Goal: Answer question/provide support: Share knowledge or assist other users

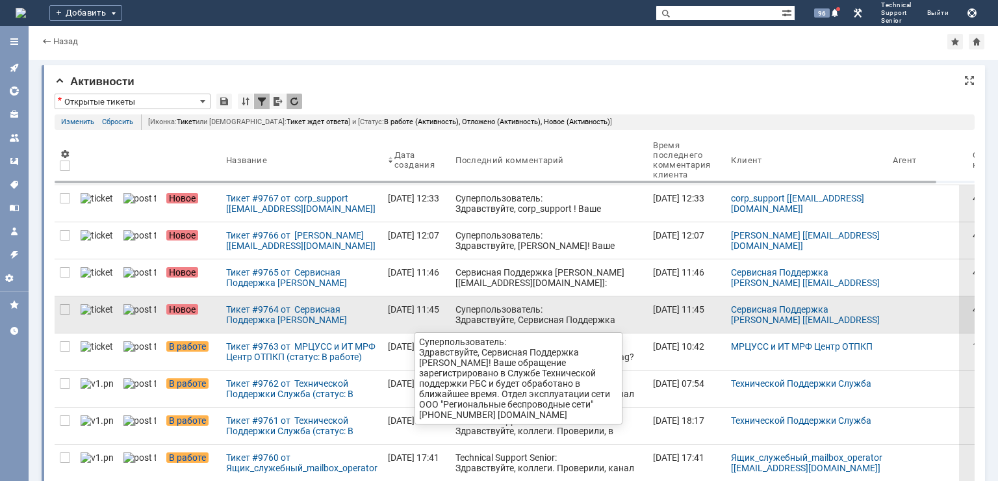
click at [456, 315] on div "Суперпользователь: Здравствуйте, Сервисная Поддержка [PERSON_NAME]! Ваше обраще…" at bounding box center [549, 345] width 187 height 83
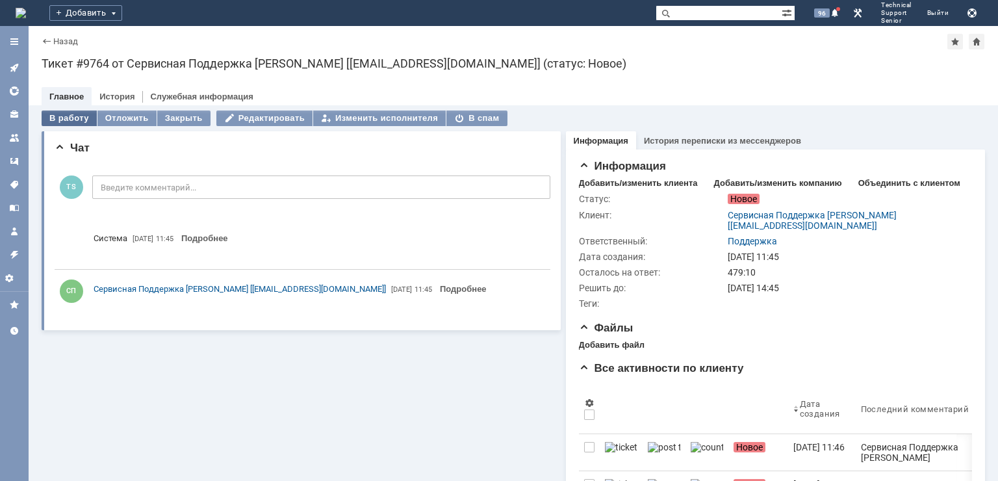
click at [67, 117] on div "В работу" at bounding box center [69, 119] width 55 height 16
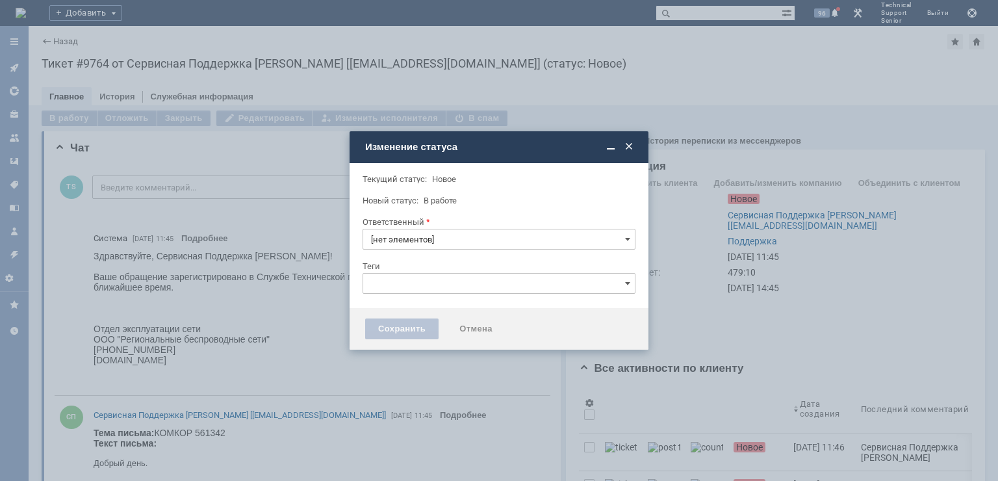
type input "Поддержка"
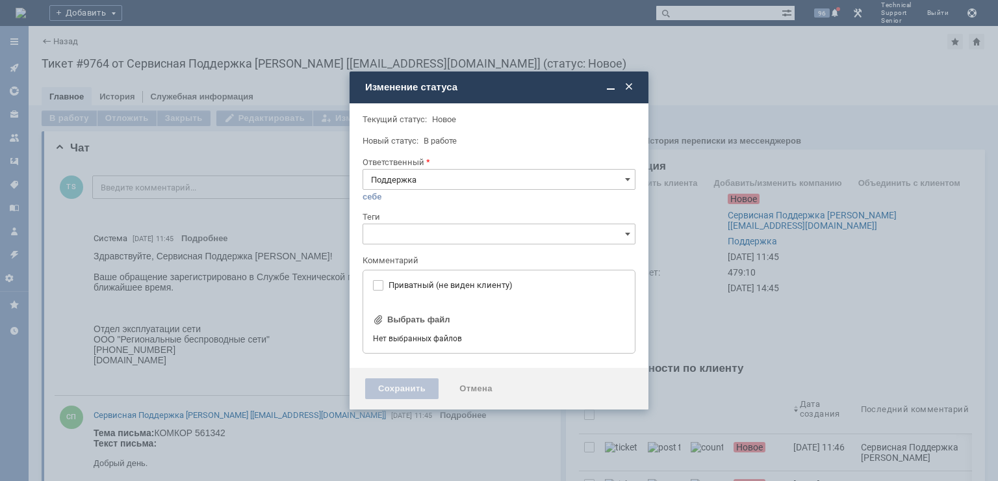
type input "[не указано]"
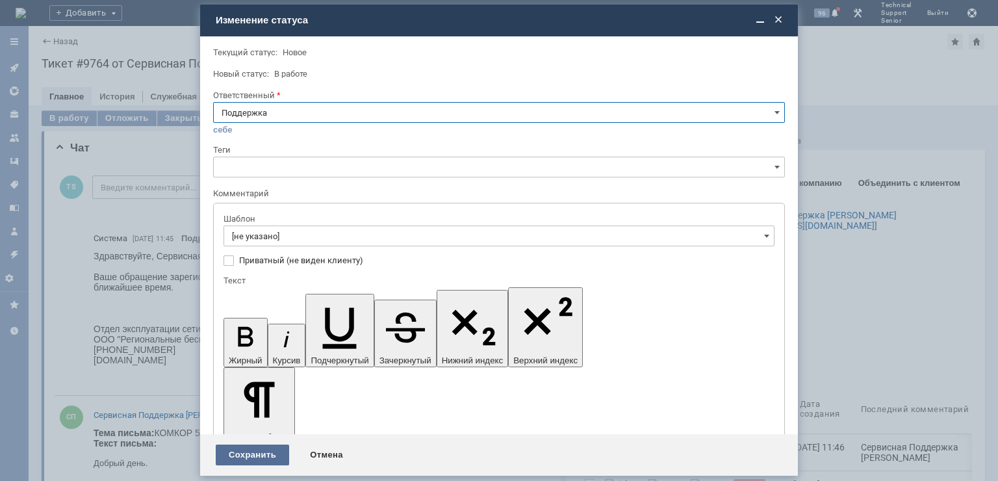
click at [249, 456] on div "Сохранить" at bounding box center [252, 455] width 73 height 21
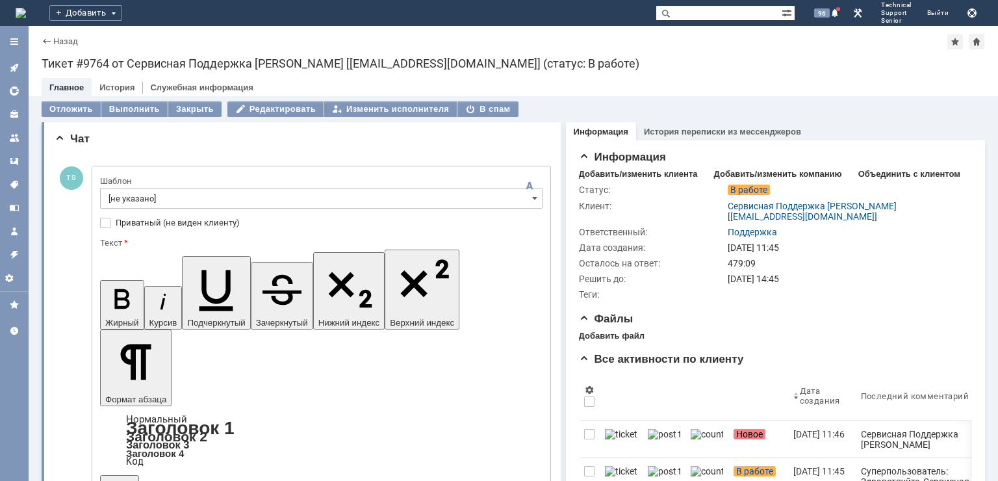
click at [174, 199] on input "[не указано]" at bounding box center [321, 198] width 443 height 21
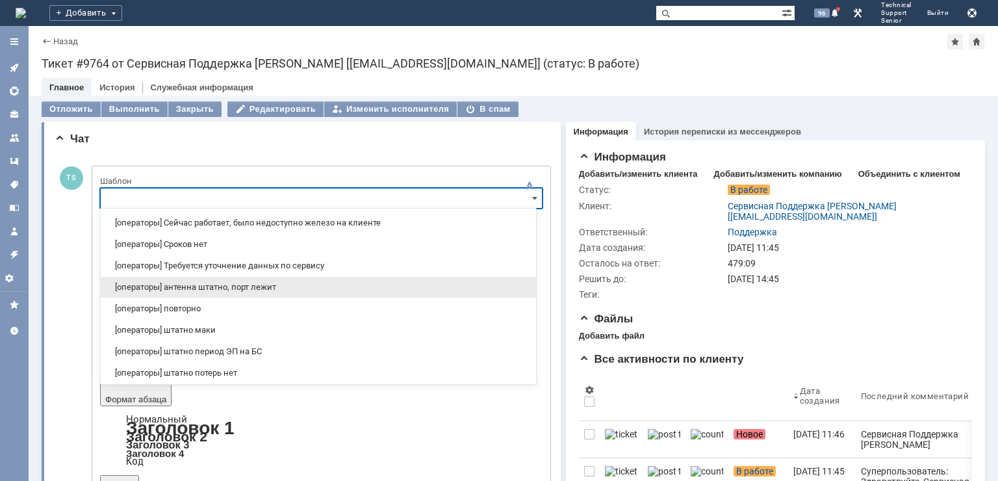
scroll to position [130, 0]
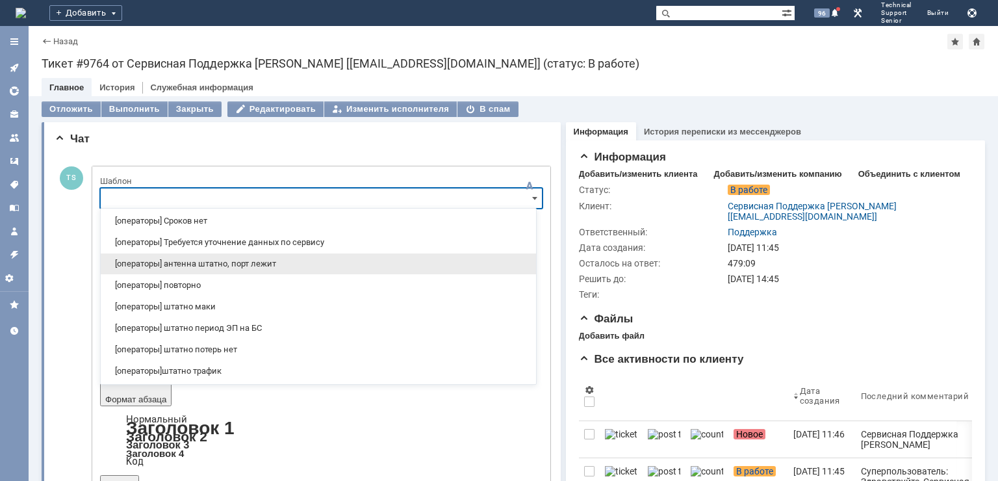
click at [234, 262] on span "[операторы] антенна штатно, порт лежит" at bounding box center [319, 264] width 420 height 10
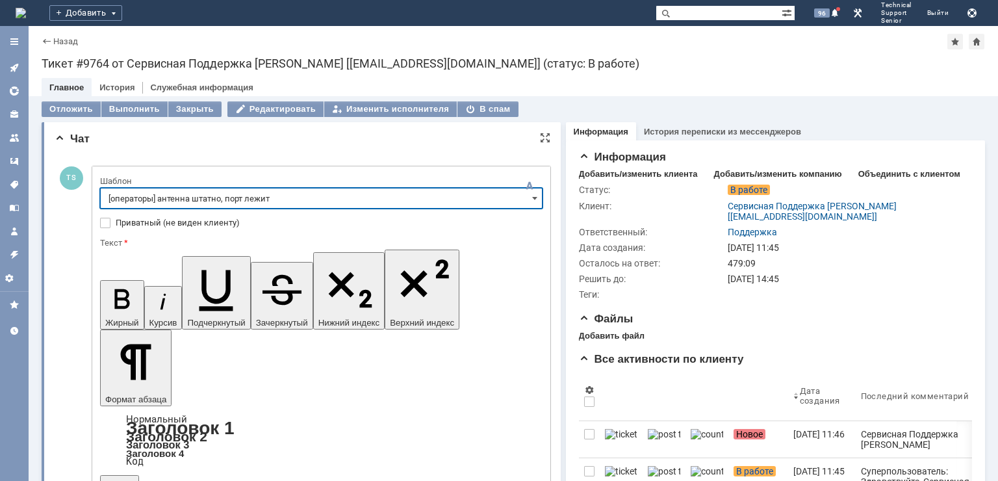
type input "[операторы] антенна штатно, порт лежит"
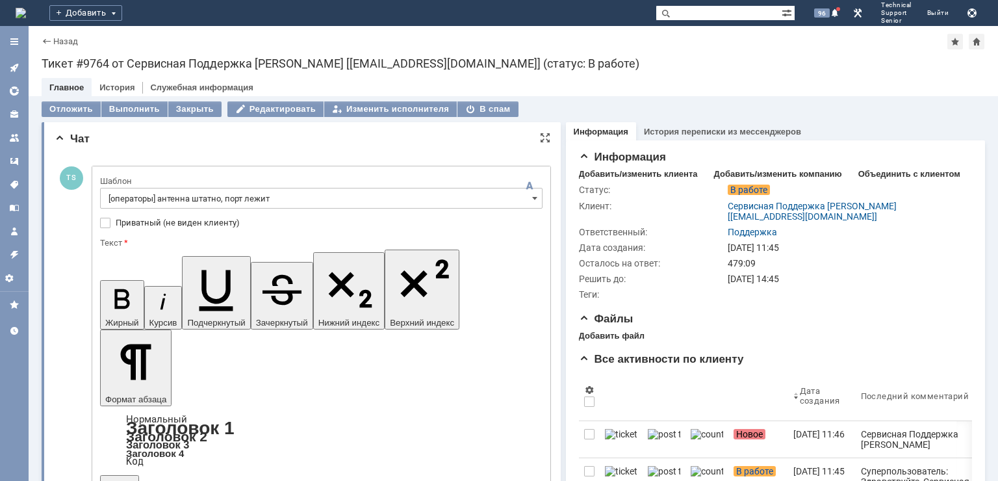
drag, startPoint x: 243, startPoint y: 3332, endPoint x: 166, endPoint y: 3333, distance: 76.7
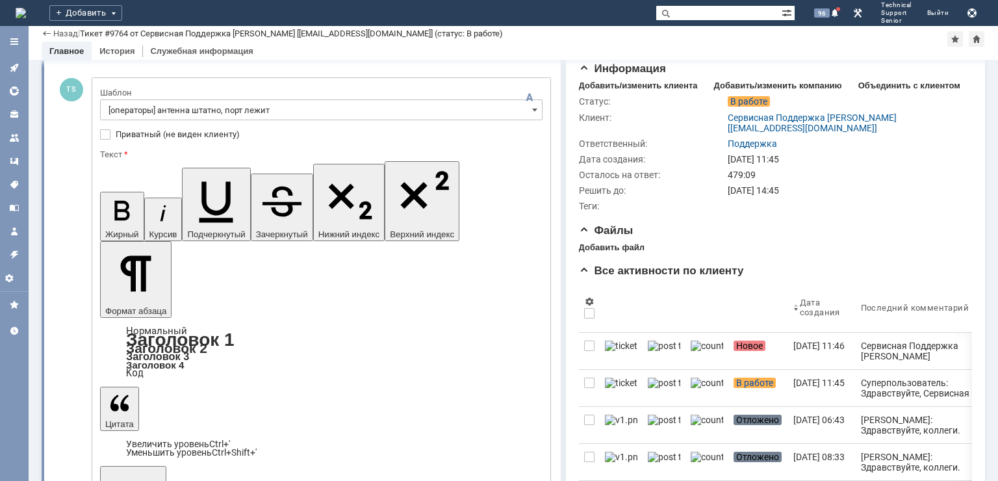
scroll to position [65, 0]
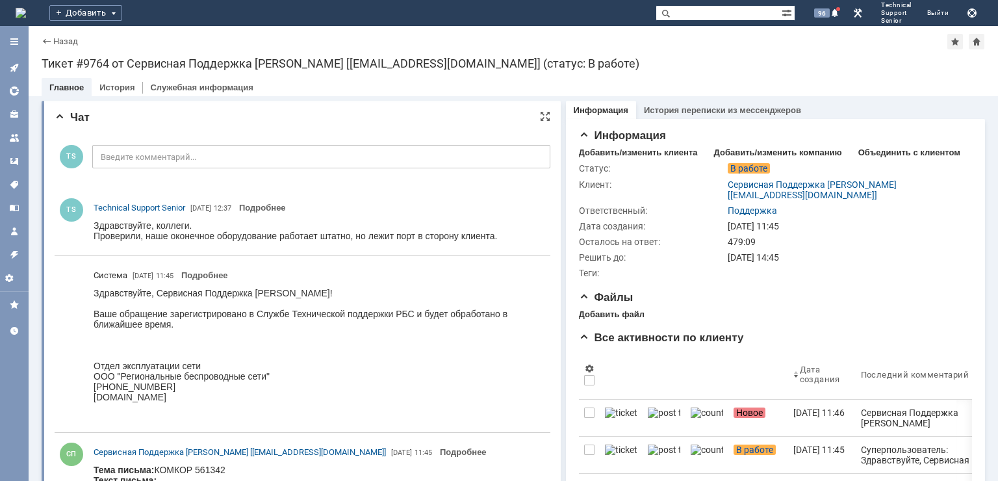
scroll to position [0, 0]
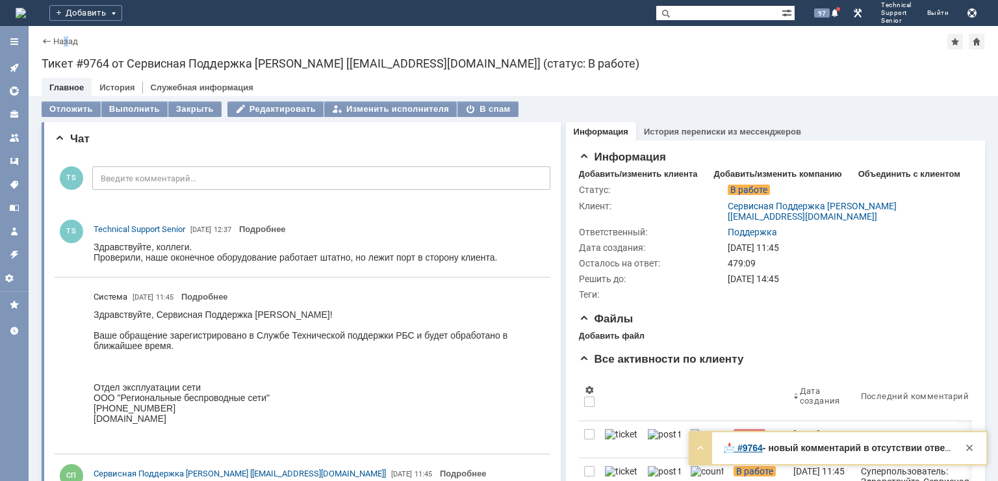
click at [66, 47] on div "Назад | Тикет #9764 от Сервисная Поддержка [PERSON_NAME] [[EMAIL_ADDRESS][DOMAI…" at bounding box center [514, 42] width 944 height 16
click at [313, 73] on div "Назад | Тикет #9764 от Сервисная Поддержка [PERSON_NAME] [[EMAIL_ADDRESS][DOMAI…" at bounding box center [514, 61] width 970 height 70
click at [64, 44] on link "Назад" at bounding box center [65, 41] width 25 height 10
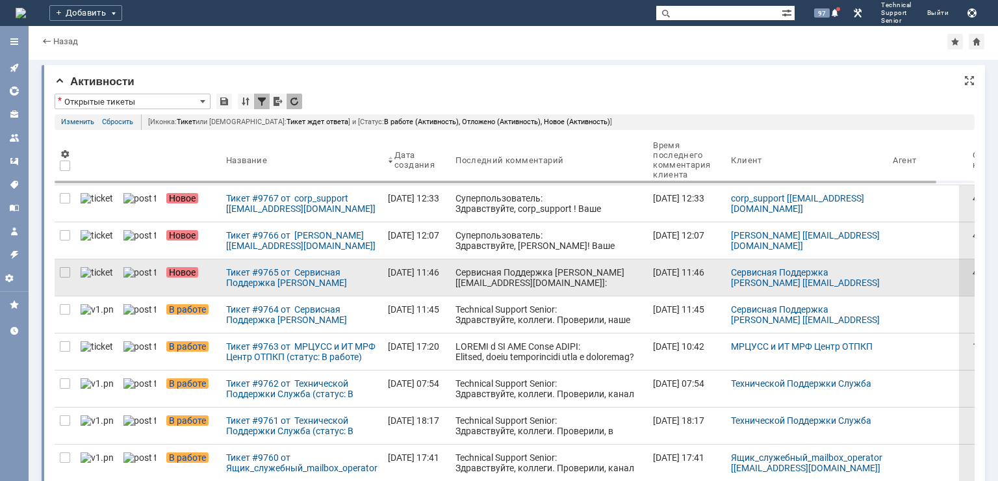
click at [479, 278] on div "Сервисная Поддержка [PERSON_NAME] [[EMAIL_ADDRESS][DOMAIN_NAME]]: Тема письма: …" at bounding box center [549, 355] width 187 height 177
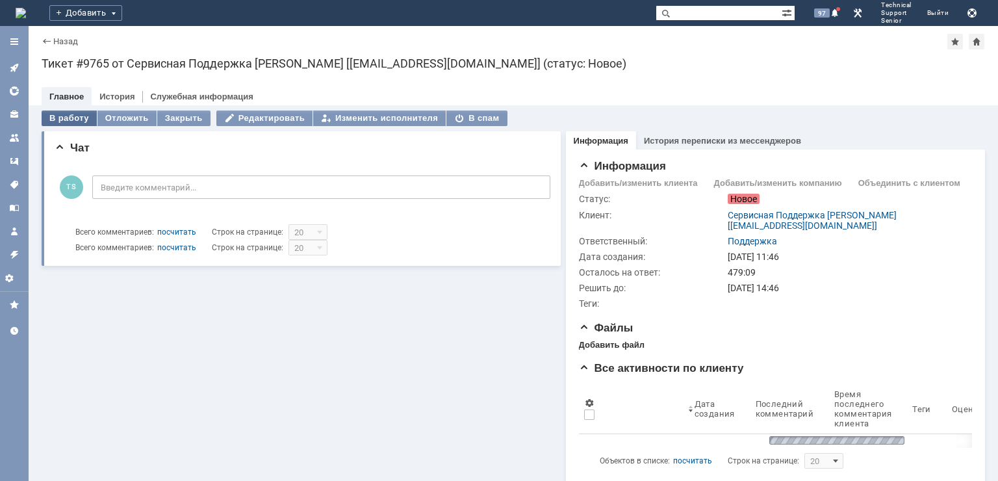
click at [66, 121] on div "В работу" at bounding box center [69, 119] width 55 height 16
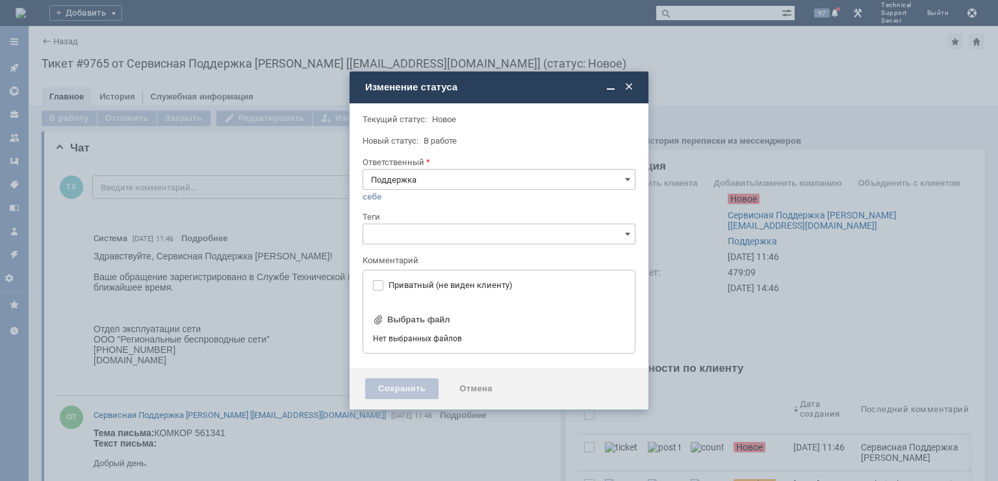
type input "[не указано]"
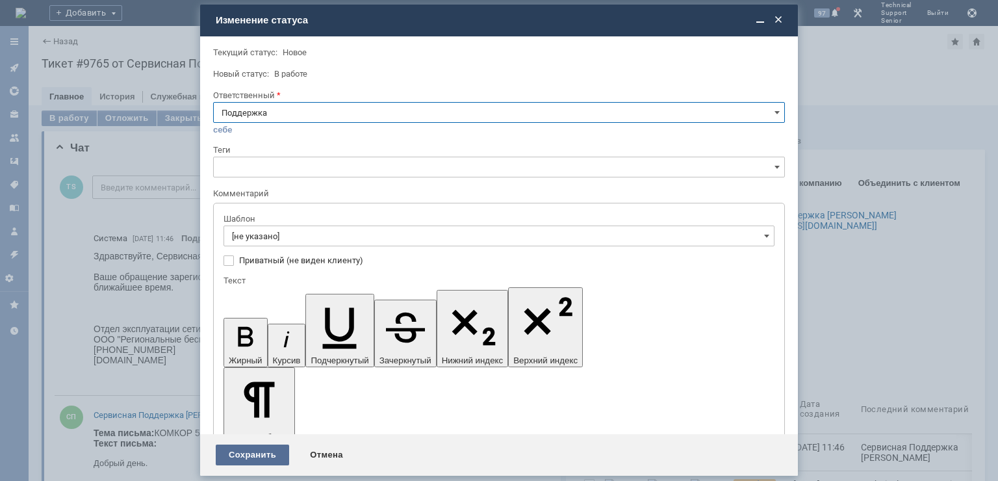
click at [233, 454] on div "Сохранить" at bounding box center [252, 455] width 73 height 21
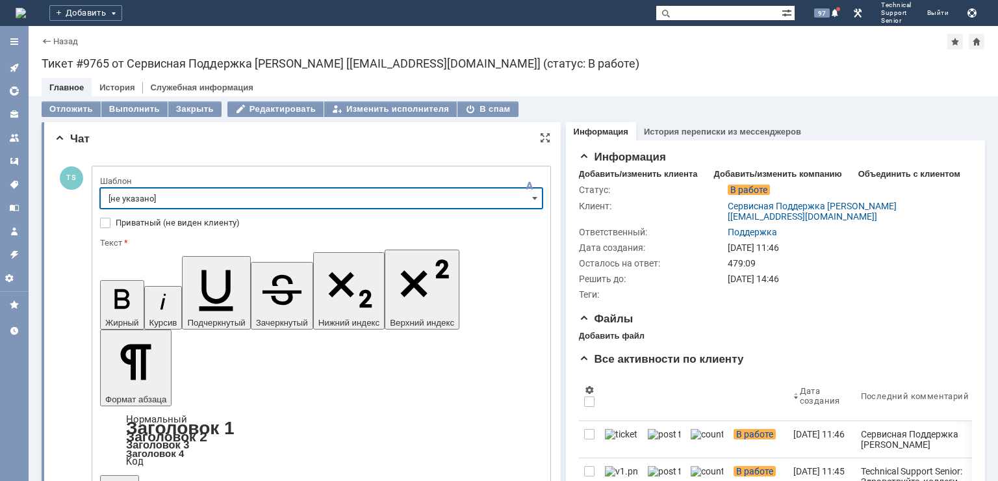
click at [243, 204] on input "[не указано]" at bounding box center [321, 198] width 443 height 21
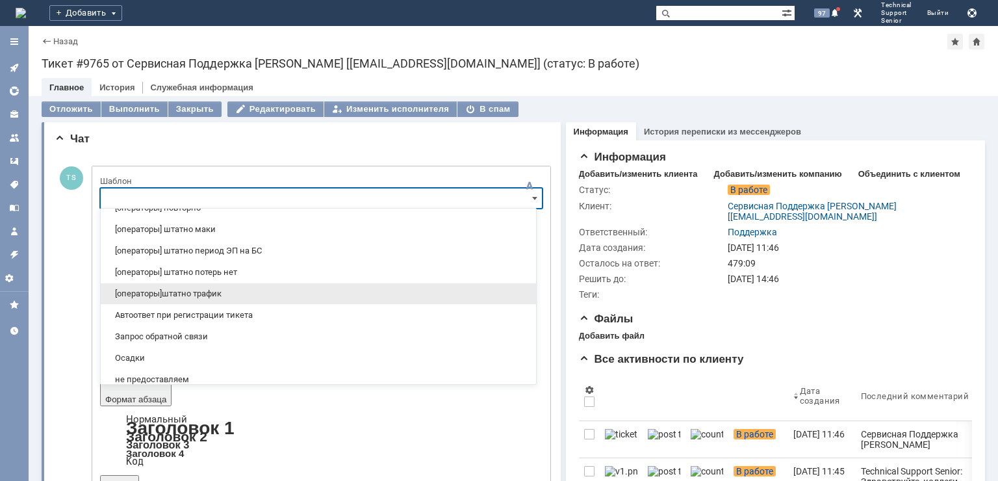
scroll to position [185, 0]
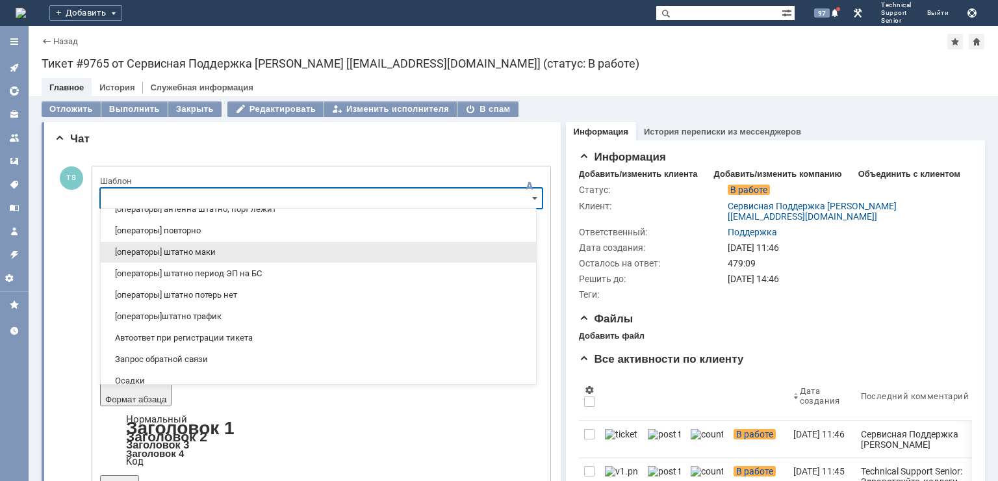
click at [249, 244] on div "[операторы] штатно маки" at bounding box center [319, 252] width 436 height 21
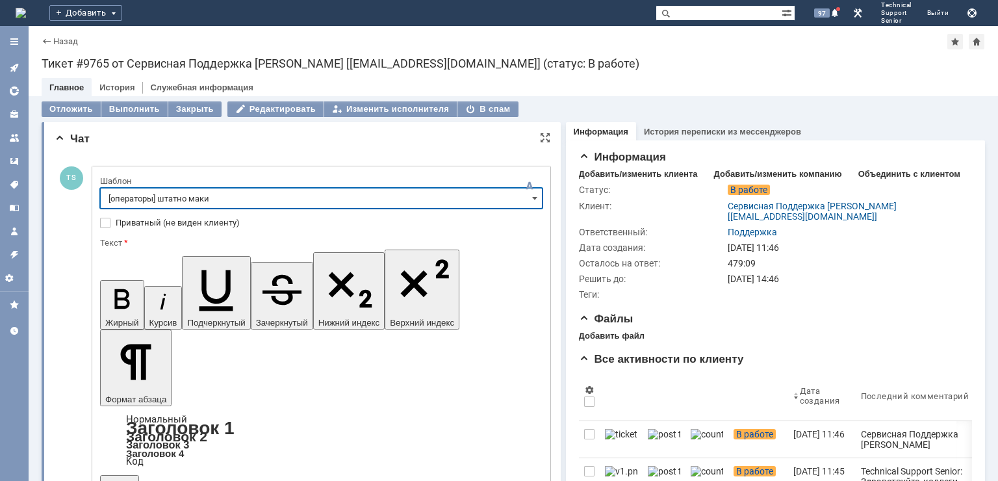
type input "[операторы] штатно маки"
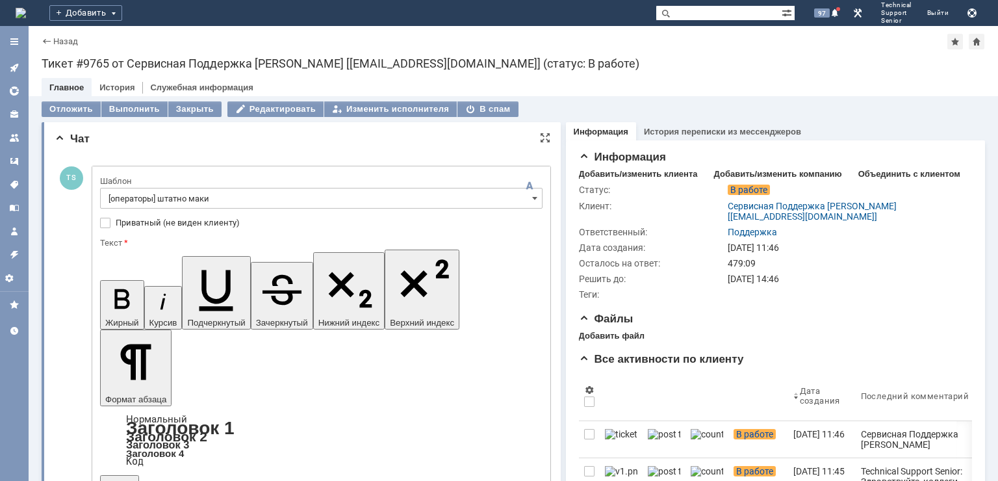
drag, startPoint x: 395, startPoint y: 3330, endPoint x: 315, endPoint y: 3331, distance: 79.3
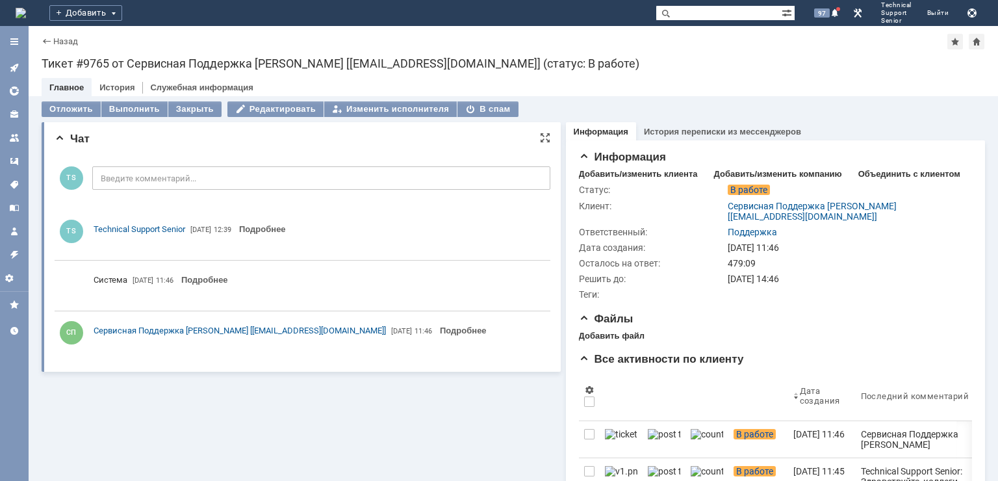
scroll to position [0, 0]
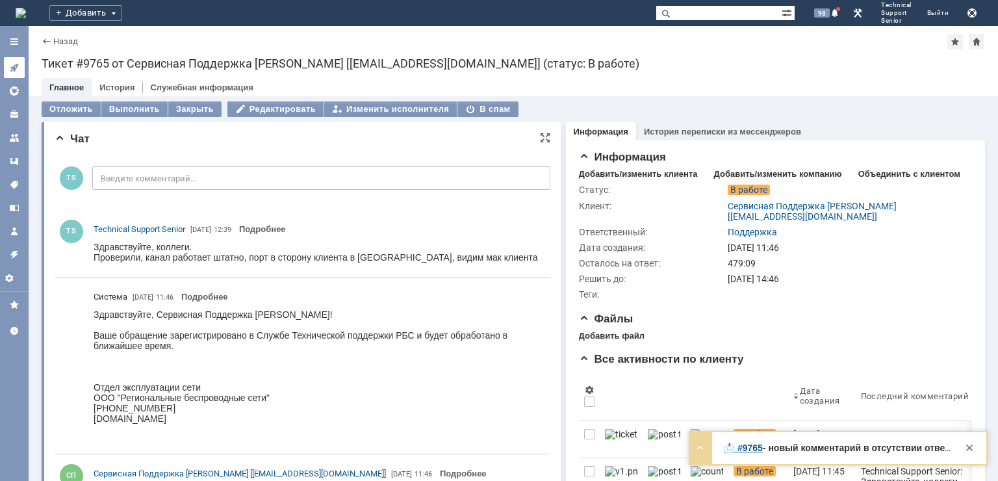
click at [16, 66] on icon at bounding box center [14, 67] width 10 height 10
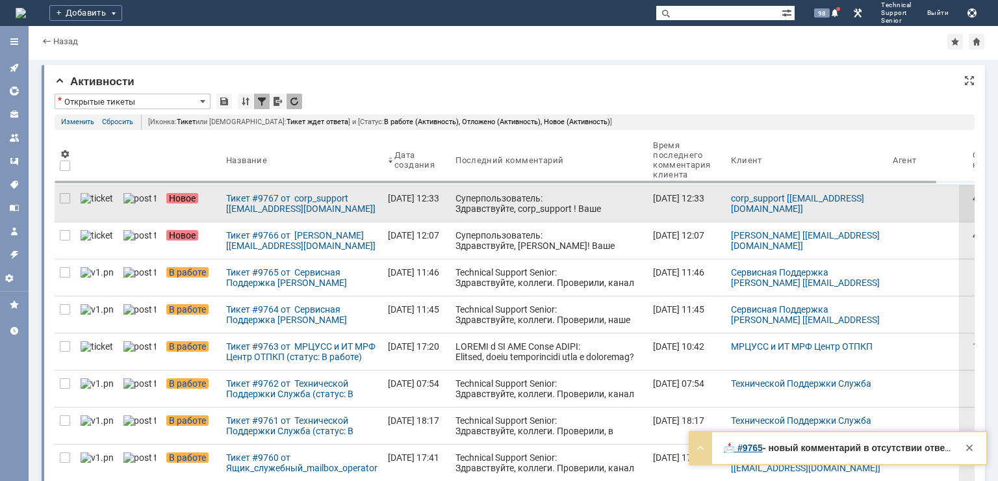
click at [478, 207] on div "Суперпользователь: Здравствуйте, corp_support ! Ваше обращение зарегистрировано…" at bounding box center [549, 234] width 187 height 83
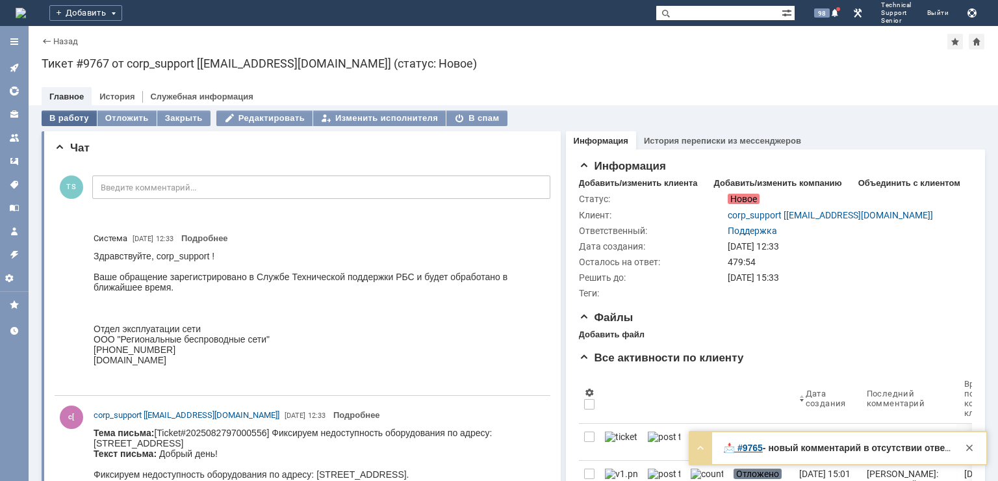
click at [62, 122] on div "В работу" at bounding box center [69, 119] width 55 height 16
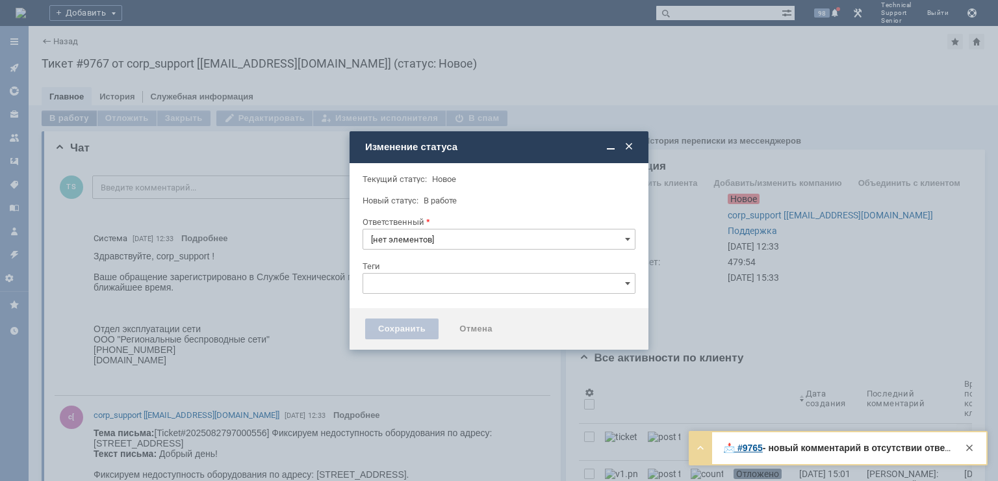
type input "Поддержка"
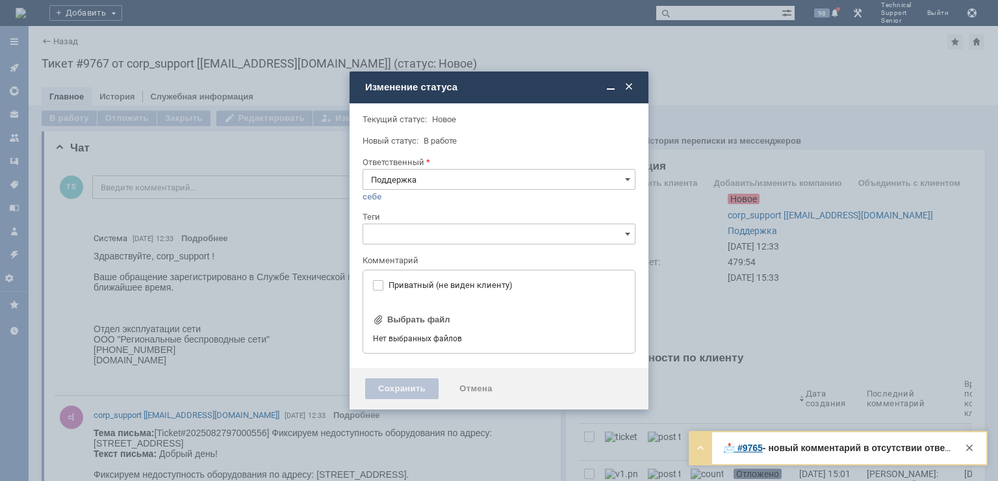
type input "[не указано]"
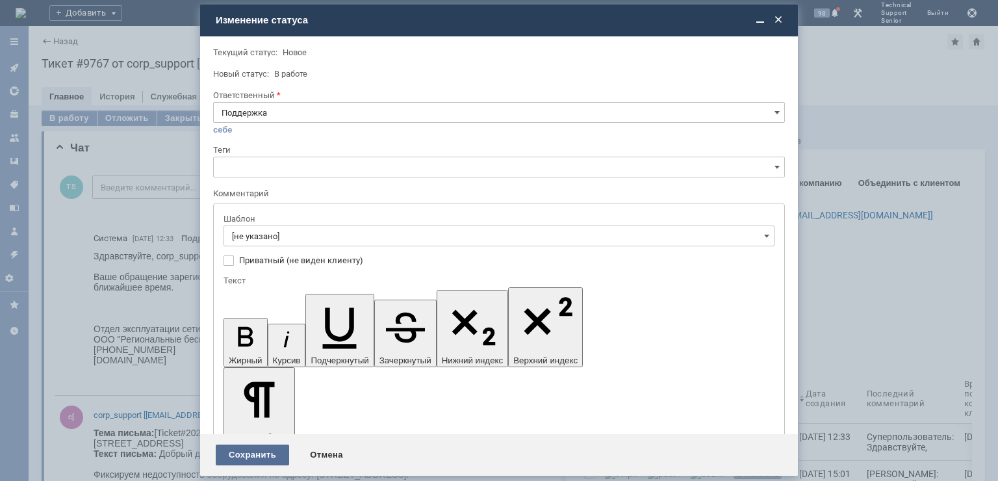
click at [254, 455] on div "Сохранить" at bounding box center [252, 455] width 73 height 21
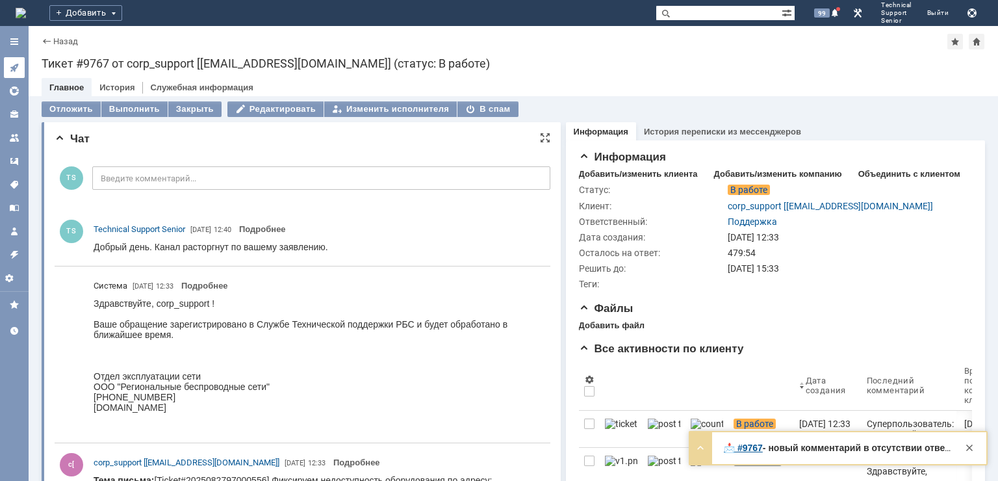
click at [16, 70] on icon at bounding box center [14, 67] width 10 height 10
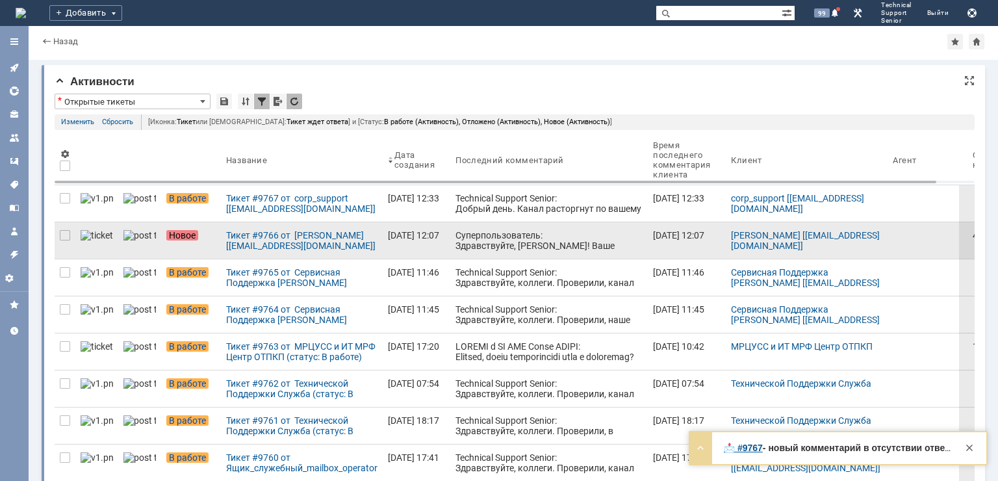
click at [456, 237] on div "Суперпользователь: Здравствуйте, [PERSON_NAME]! Ваше обращение зарегистрировано…" at bounding box center [549, 271] width 187 height 83
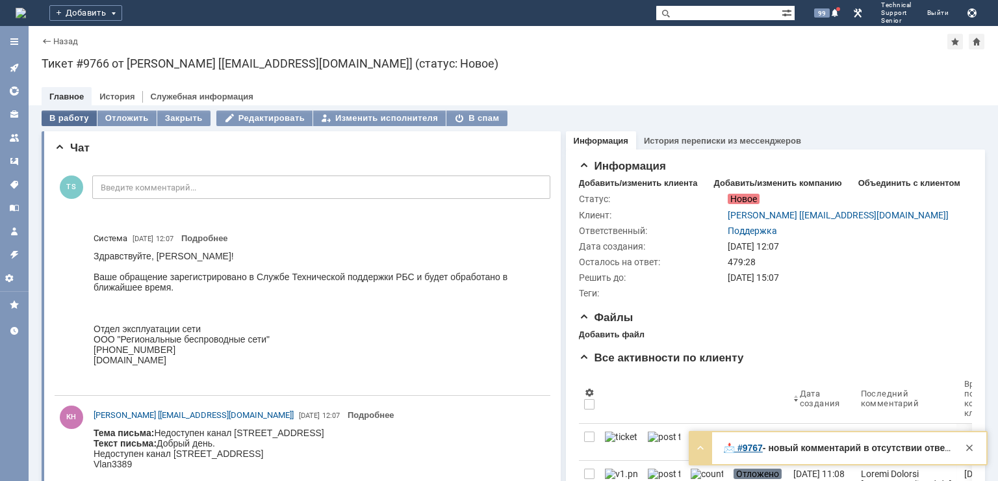
click at [59, 121] on div "В работу" at bounding box center [69, 119] width 55 height 16
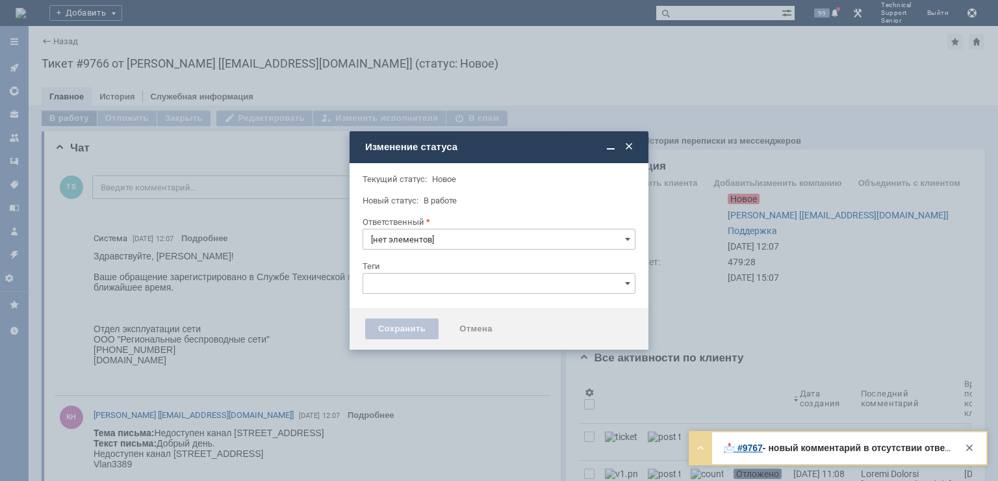
type input "Поддержка"
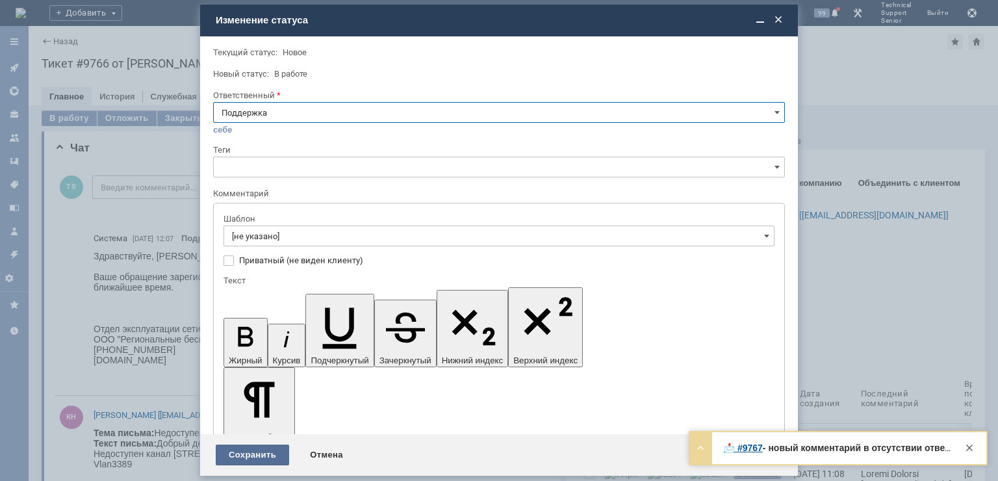
click at [240, 459] on div "Сохранить" at bounding box center [252, 455] width 73 height 21
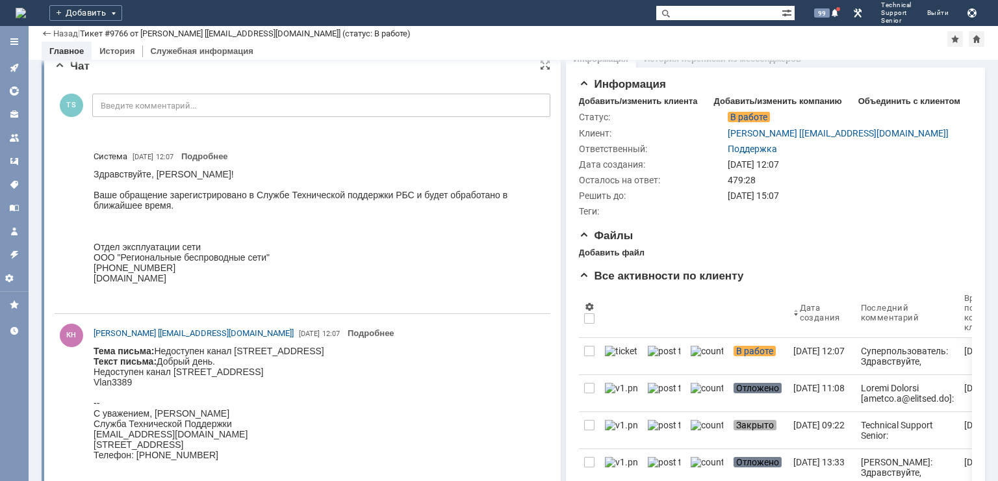
scroll to position [195, 0]
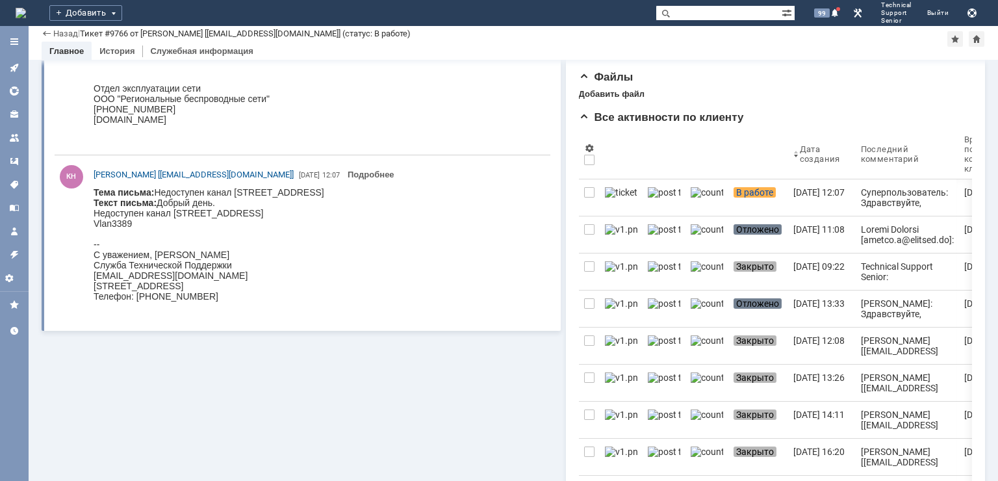
click at [240, 356] on div "Чат НАПИСАТЬ В ЧАТ TS Введите комментарий... 1 Всего комментариев: 2 Строк на с…" at bounding box center [301, 397] width 519 height 1023
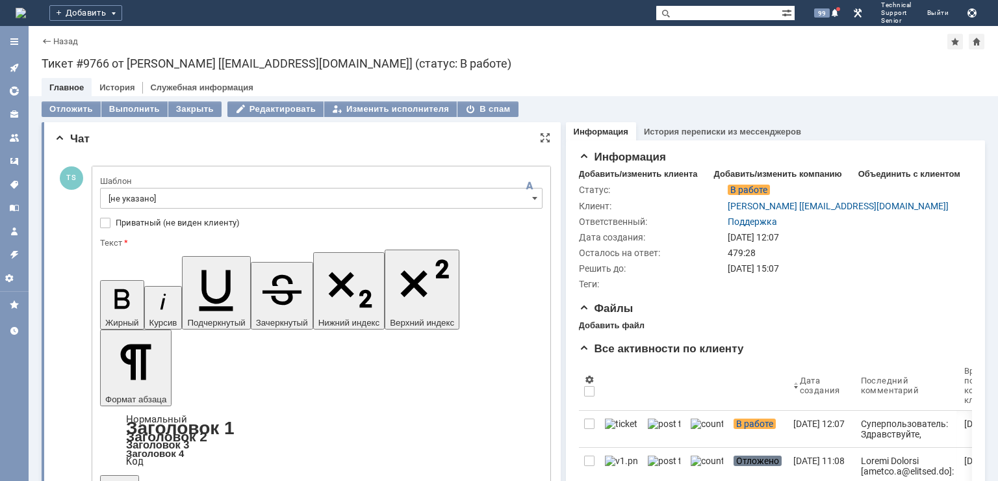
scroll to position [0, 0]
click at [213, 197] on input "[не указано]" at bounding box center [321, 198] width 443 height 21
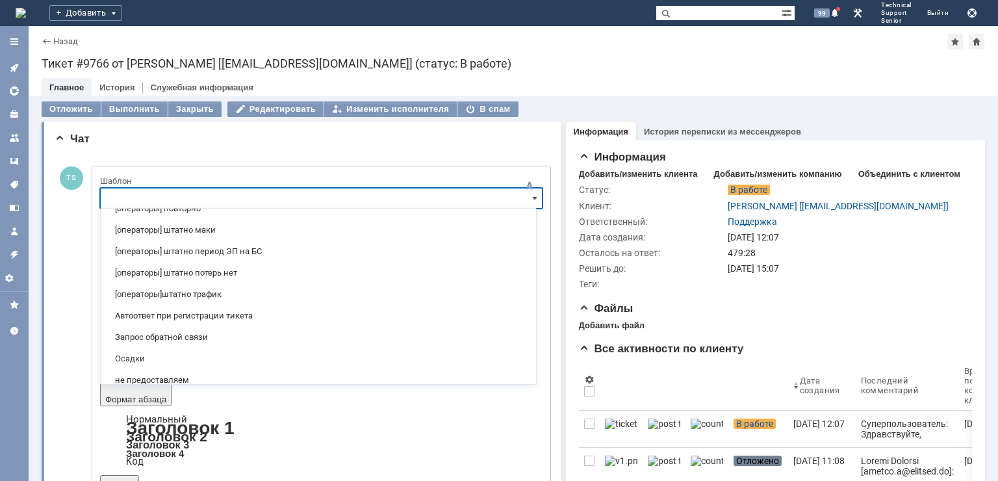
scroll to position [250, 0]
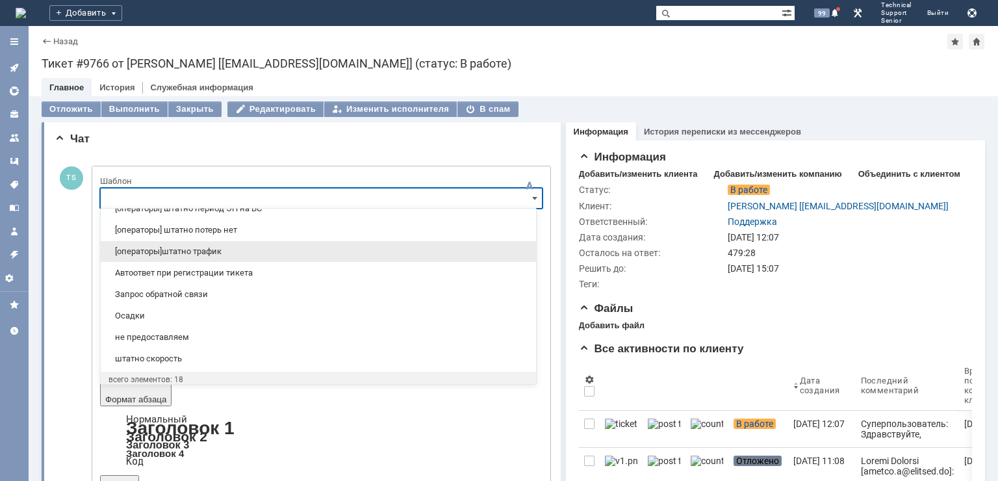
click at [262, 250] on span "[операторы]штатно трафик" at bounding box center [319, 251] width 420 height 10
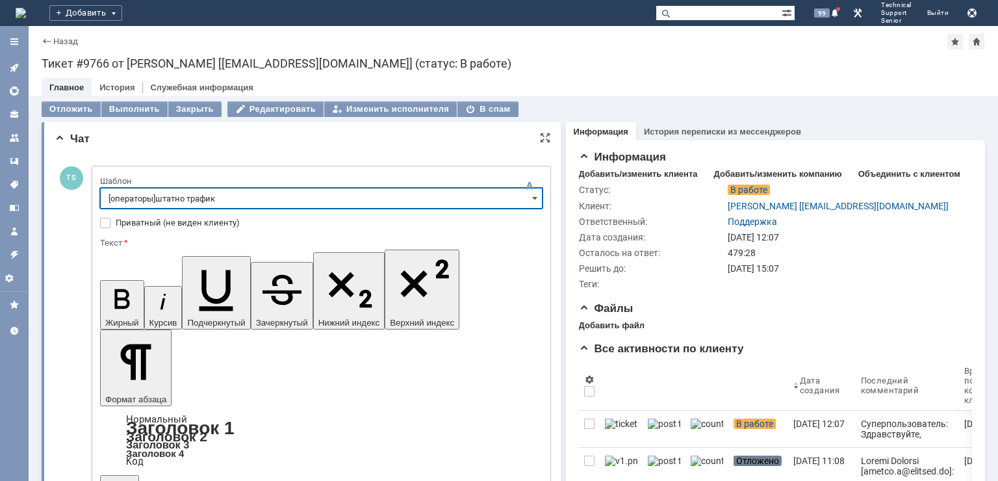
type input "[операторы]штатно трафик"
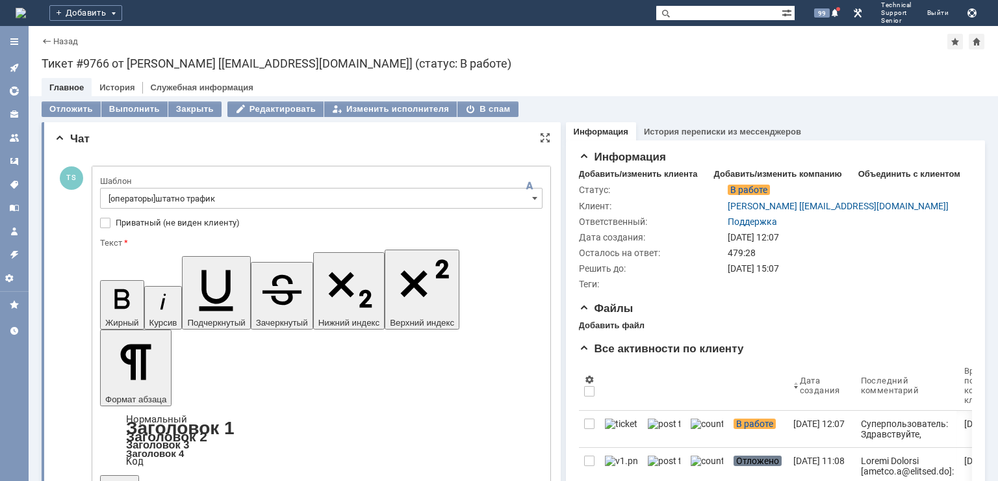
drag, startPoint x: 439, startPoint y: 3346, endPoint x: 380, endPoint y: 3343, distance: 59.2
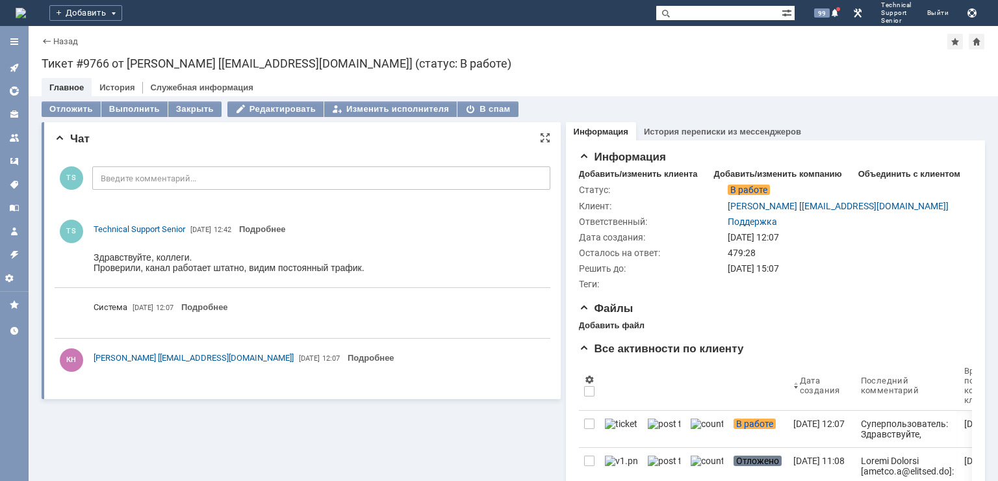
scroll to position [0, 0]
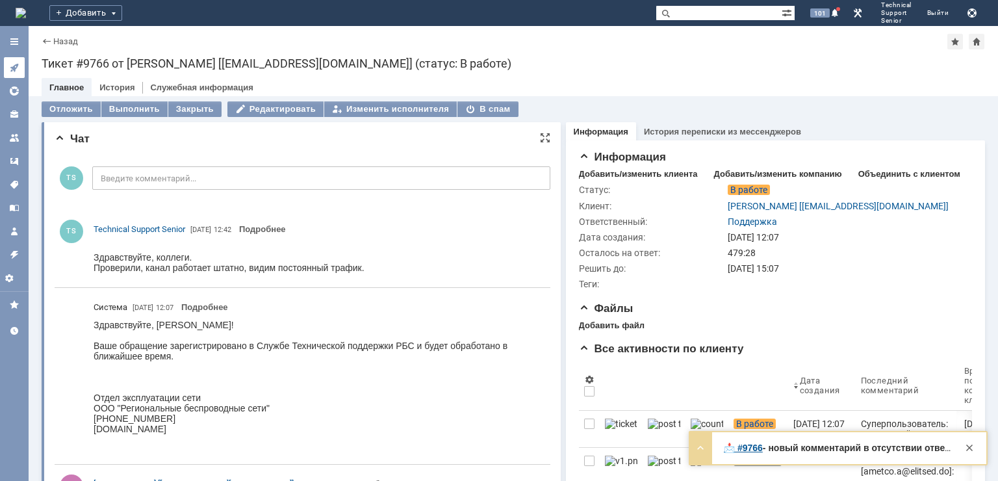
click at [16, 68] on icon at bounding box center [14, 68] width 8 height 8
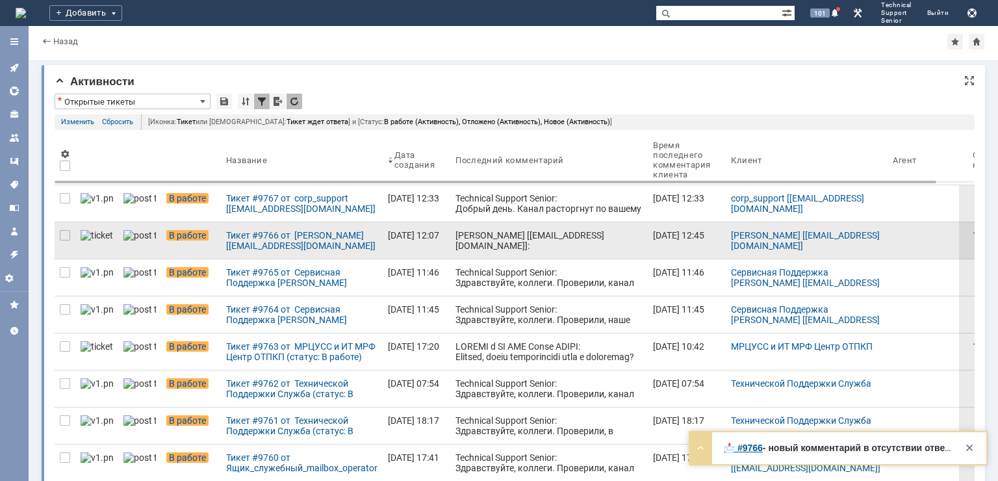
click at [460, 242] on div "[PERSON_NAME] [[EMAIL_ADDRESS][DOMAIN_NAME]]: Да, сейчас работает. Падал в моме…" at bounding box center [549, 303] width 187 height 146
